Goal: Task Accomplishment & Management: Use online tool/utility

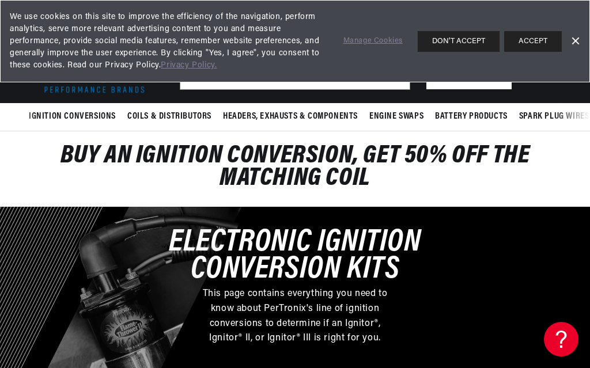
scroll to position [0, 973]
click at [542, 39] on button "ACCEPT" at bounding box center [533, 41] width 58 height 21
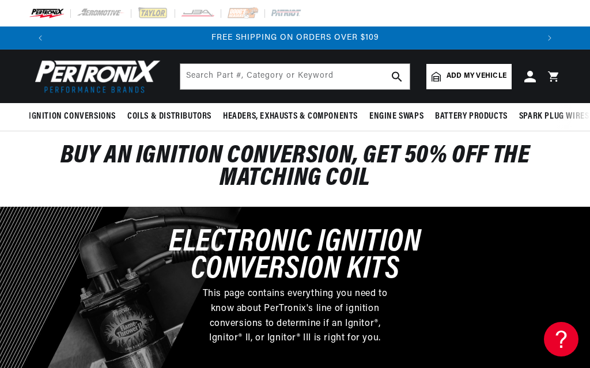
click at [480, 78] on span "Add my vehicle" at bounding box center [477, 76] width 60 height 11
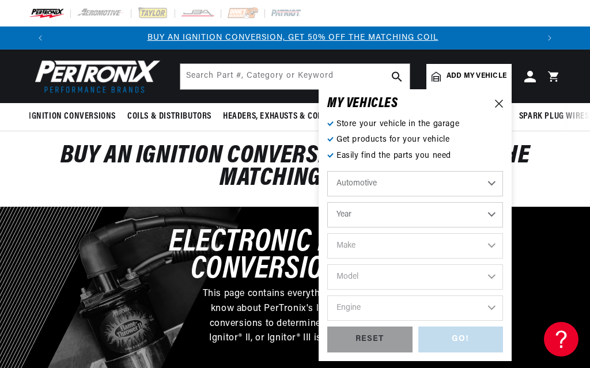
scroll to position [0, 0]
click at [468, 183] on select "Automotive Agricultural Industrial Marine Motorcycle" at bounding box center [415, 183] width 176 height 25
click at [479, 214] on select "Year [DATE] 2021 2020 2019 2018 2017 2016 2015 2014 2013 2012 2011 2010 2009 20…" at bounding box center [415, 214] width 176 height 25
select select "1970"
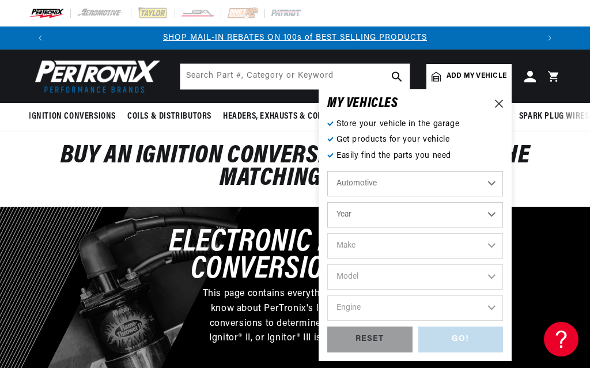
select select "1970"
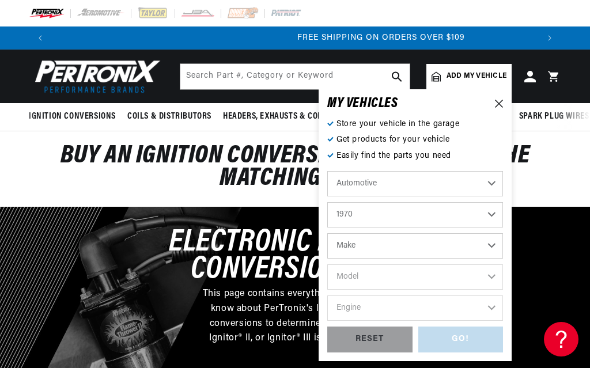
scroll to position [0, 973]
click at [444, 243] on select "Make Alfa Romeo American Motors Aston [PERSON_NAME] Audi [GEOGRAPHIC_DATA] [PER…" at bounding box center [415, 245] width 176 height 25
select select "Ford"
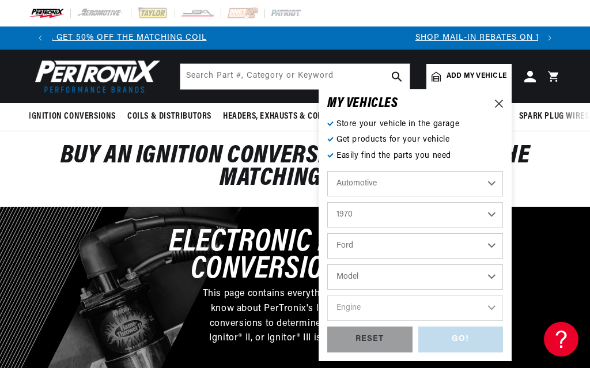
scroll to position [0, 0]
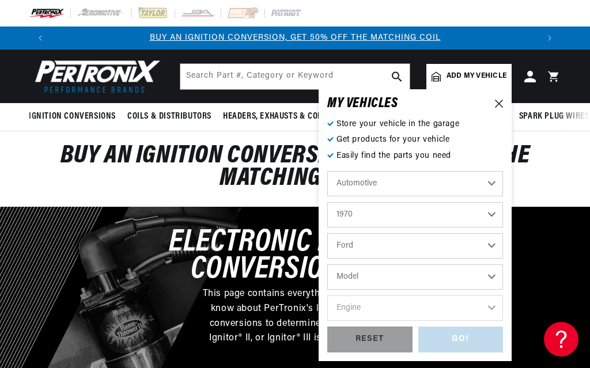
click at [413, 280] on select "Model Bronco Country Sedan Country Squire Custom Custom 500 E-100 Econoline E-2…" at bounding box center [415, 277] width 176 height 25
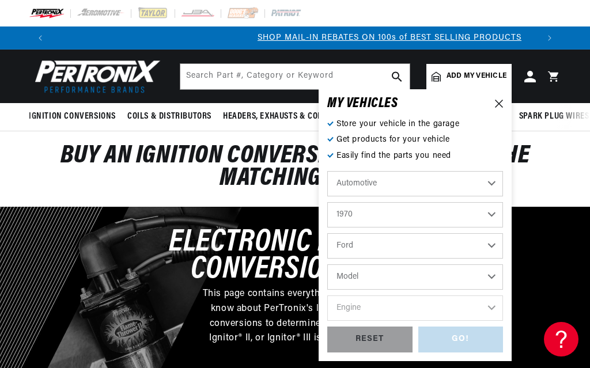
scroll to position [0, 486]
select select "F-100"
click at [490, 278] on select "Bronco Country Sedan Country Squire Custom Custom 500 E-100 Econoline E-200 Eco…" at bounding box center [415, 277] width 176 height 25
select select "F-250"
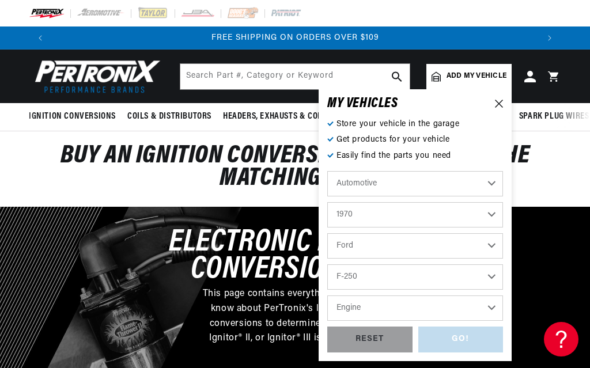
click at [479, 307] on select "Engine 302cid / 5.0L 360cid / 5.9L 390cid / 6.4L" at bounding box center [415, 308] width 176 height 25
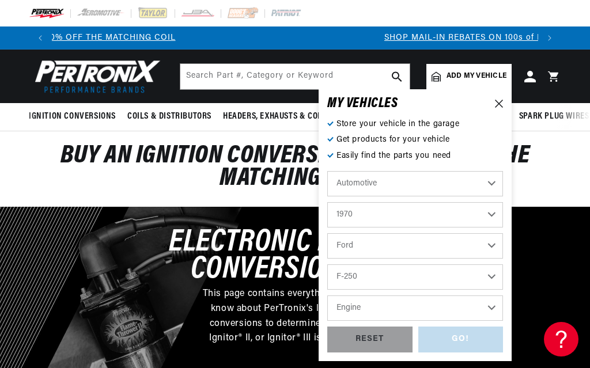
scroll to position [0, 0]
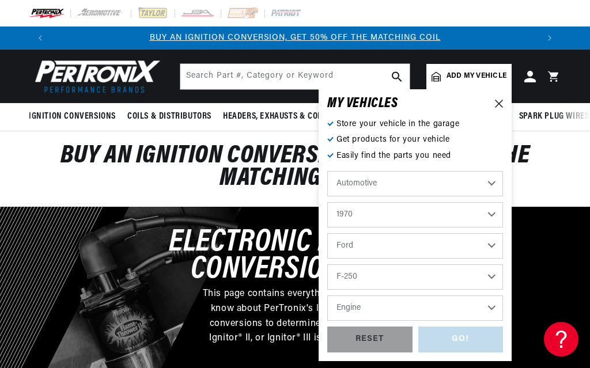
select select "390cid-6.4L"
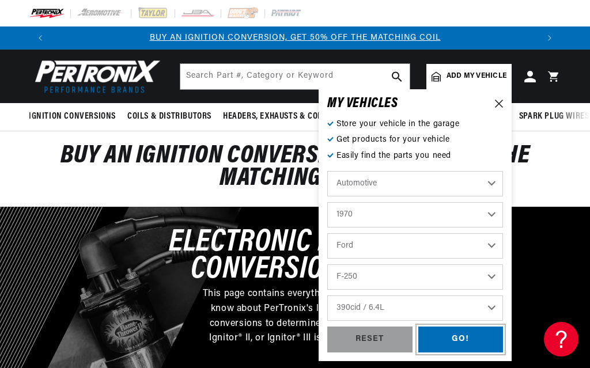
click at [475, 339] on div "GO!" at bounding box center [460, 340] width 85 height 26
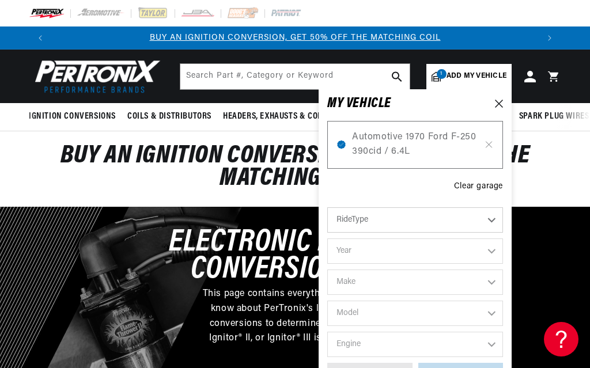
select select "1970"
select select "Ford"
select select "F-250"
select select "390cid-6.4L"
